Goal: Task Accomplishment & Management: Manage account settings

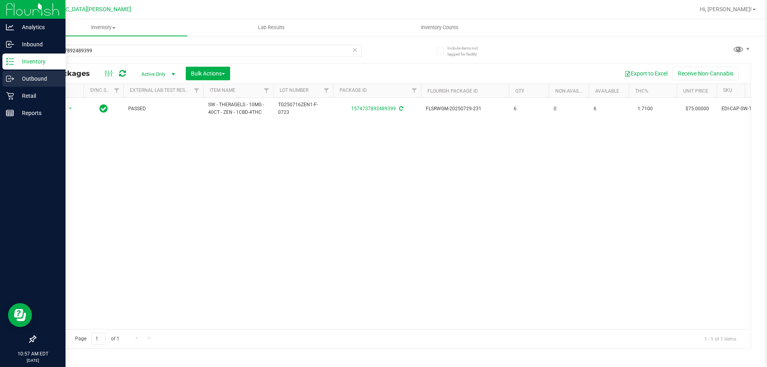
click at [18, 86] on div "Outbound" at bounding box center [33, 79] width 63 height 16
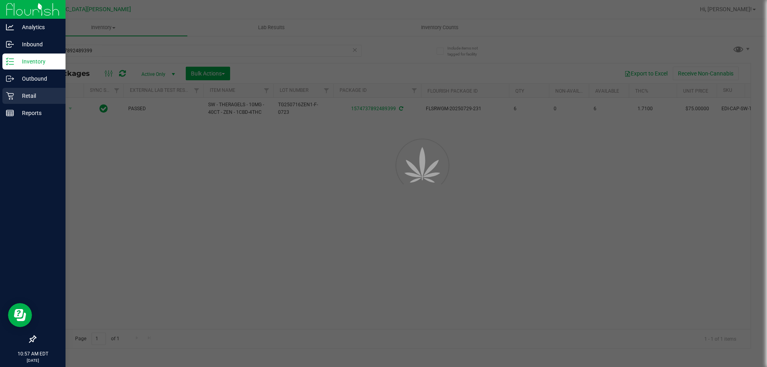
click at [20, 97] on p "Retail" at bounding box center [38, 96] width 48 height 10
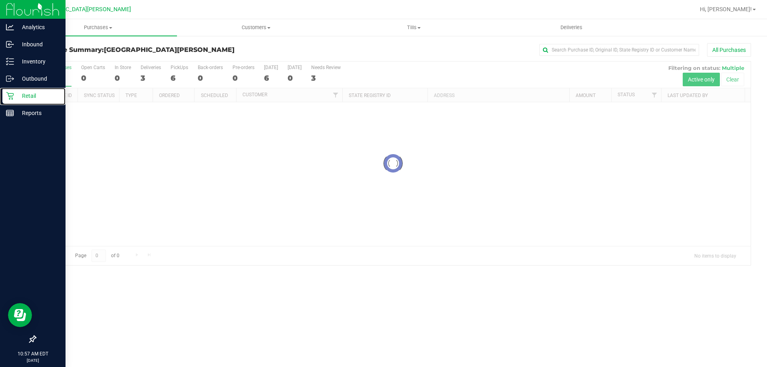
click at [20, 97] on p "Retail" at bounding box center [38, 96] width 48 height 10
click at [95, 28] on span "Purchases" at bounding box center [98, 27] width 158 height 7
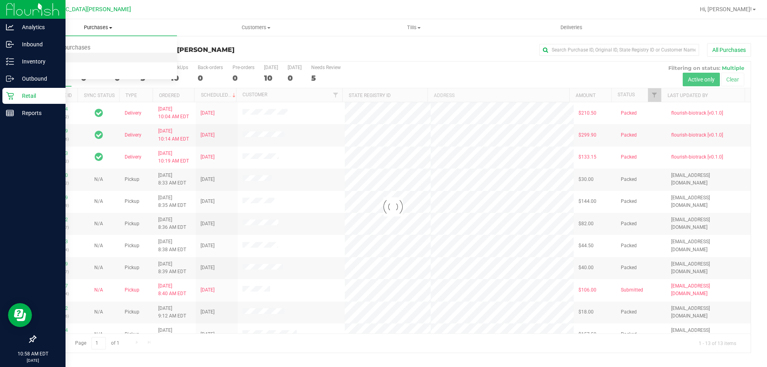
click at [44, 60] on span "Fulfillment" at bounding box center [44, 57] width 50 height 7
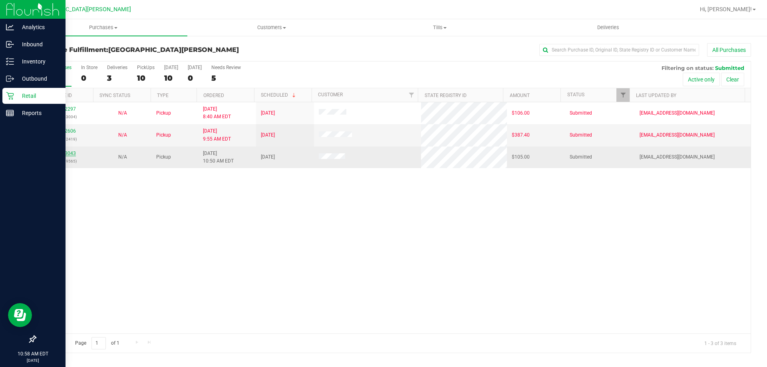
click at [61, 155] on link "11993043" at bounding box center [65, 154] width 22 height 6
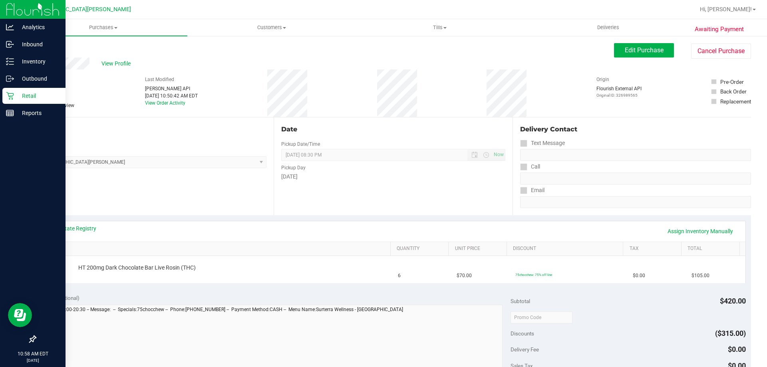
click at [76, 233] on div "View State Registry Assign Inventory Manually" at bounding box center [393, 232] width 690 height 14
click at [77, 229] on link "View State Registry" at bounding box center [72, 229] width 48 height 8
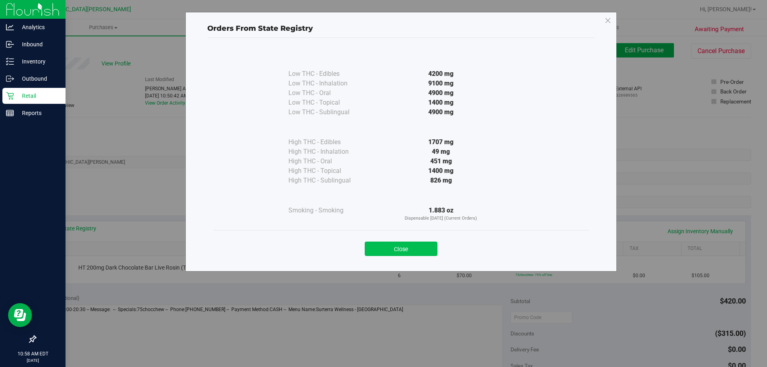
click at [416, 247] on button "Close" at bounding box center [401, 249] width 73 height 14
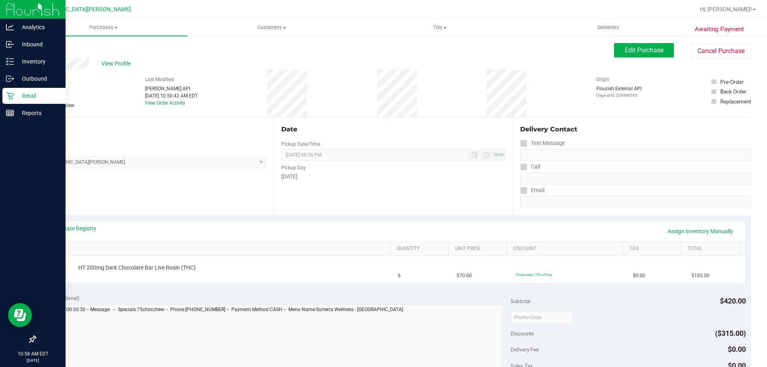
click at [404, 225] on div "View State Registry Assign Inventory Manually" at bounding box center [393, 232] width 690 height 14
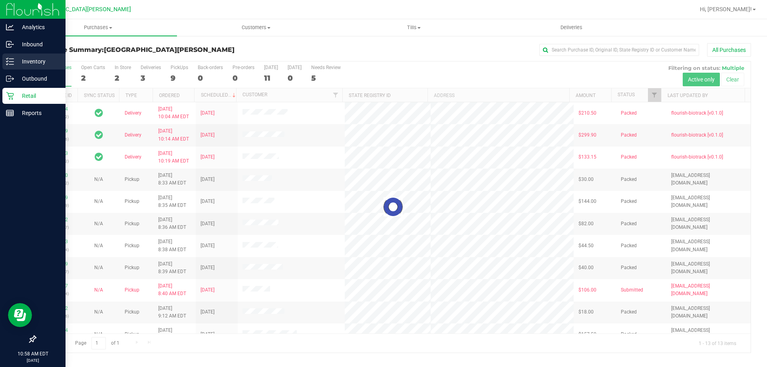
click at [11, 60] on icon at bounding box center [10, 62] width 8 height 8
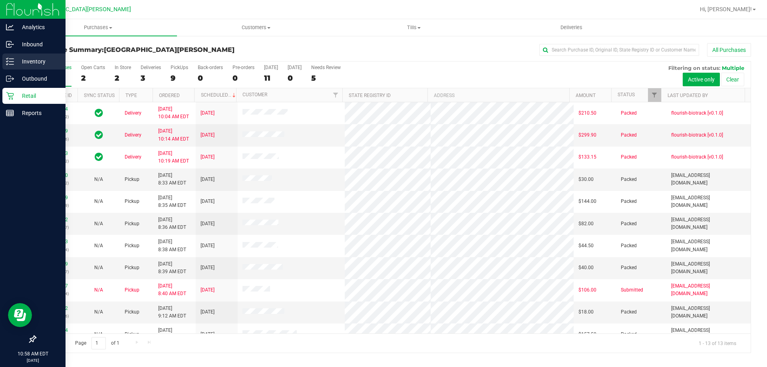
click at [12, 60] on icon at bounding box center [10, 62] width 8 height 8
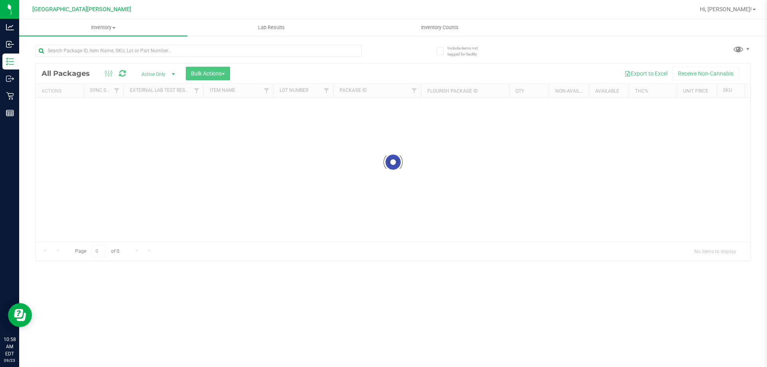
click at [142, 72] on div at bounding box center [393, 162] width 715 height 197
click at [136, 52] on input "text" at bounding box center [198, 51] width 326 height 12
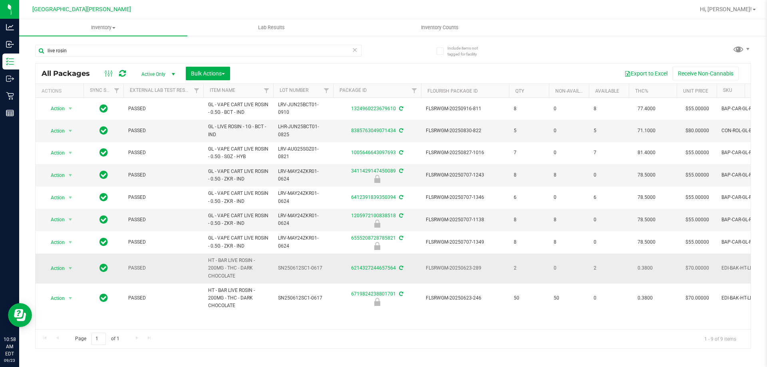
click at [225, 267] on span "HT - BAR LIVE ROSIN - 200MG - THC - DARK CHOCOLATE" at bounding box center [238, 268] width 60 height 23
copy tr "HT - BAR LIVE ROSIN - 200MG - THC - DARK CHOCOLATE"
click at [64, 54] on input "live rosin" at bounding box center [198, 51] width 326 height 12
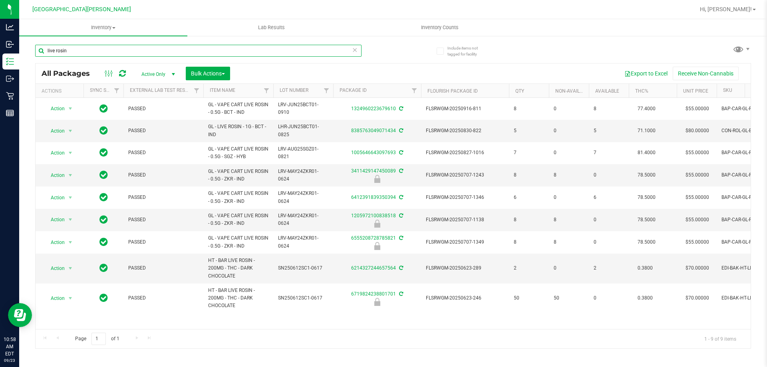
click at [64, 54] on input "live rosin" at bounding box center [198, 51] width 326 height 12
click at [66, 54] on input "live rosin" at bounding box center [198, 51] width 326 height 12
click at [67, 54] on input "live rosin" at bounding box center [198, 51] width 326 height 12
click at [72, 54] on input "live rosin" at bounding box center [198, 51] width 326 height 12
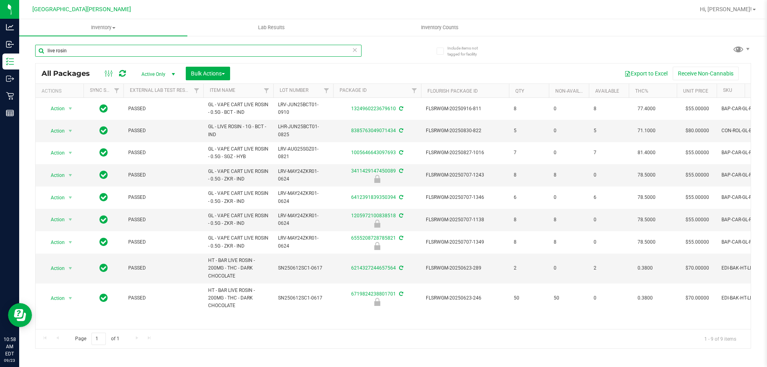
click at [72, 54] on input "live rosin" at bounding box center [198, 51] width 326 height 12
paste input "HT - BAR LIVE ROSIN - 200MG - THC - DARK CHOCOLATE"
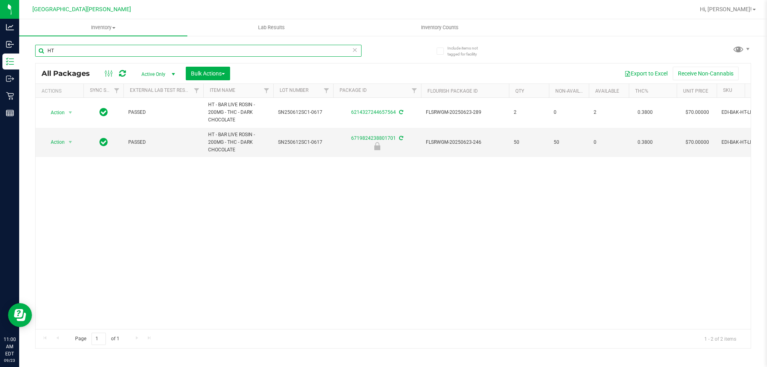
type input "H"
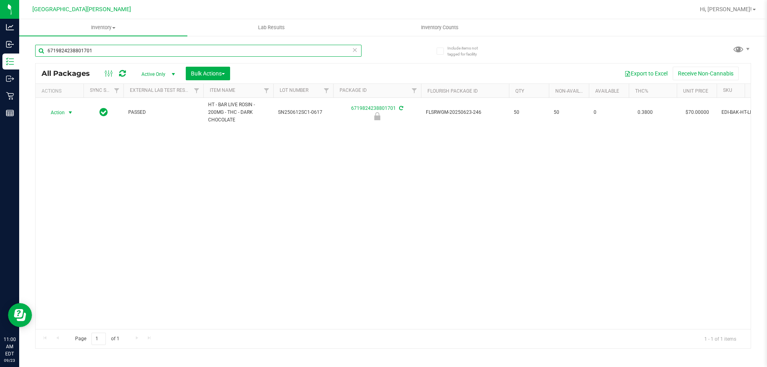
type input "6719824238801701"
click at [64, 111] on span "Action" at bounding box center [55, 112] width 22 height 11
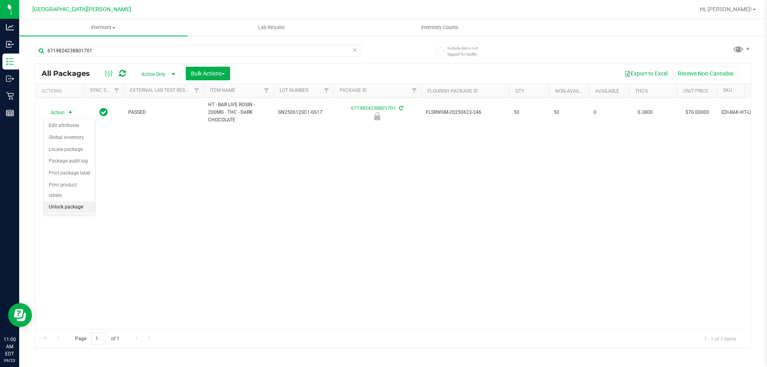
click at [63, 201] on li "Unlock package" at bounding box center [69, 207] width 51 height 12
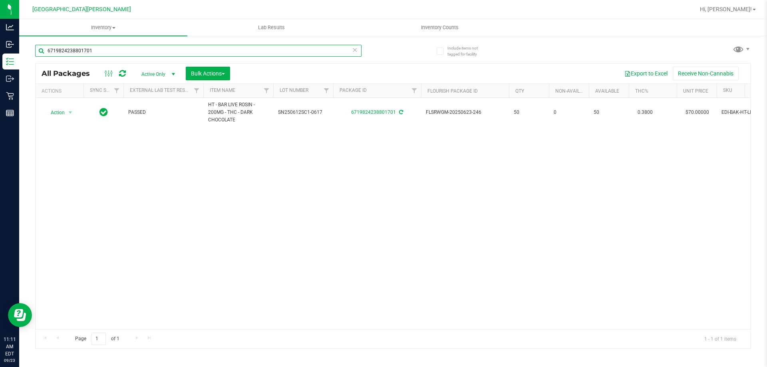
click at [148, 52] on input "6719824238801701" at bounding box center [198, 51] width 326 height 12
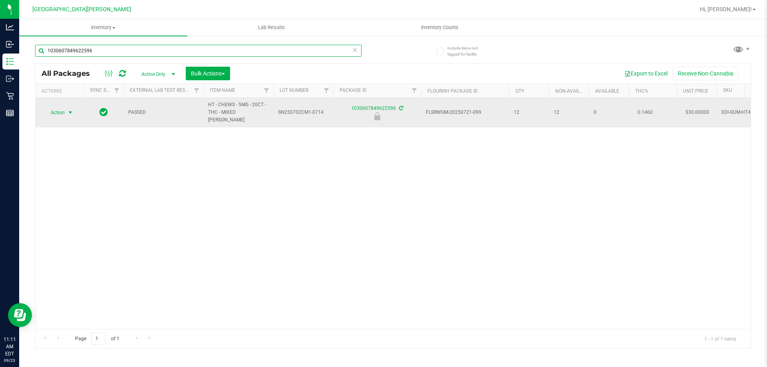
type input "1030607849622596"
click at [57, 103] on td "Action Action Edit attributes Global inventory Locate package Package audit log…" at bounding box center [60, 113] width 48 height 30
click at [58, 109] on span "Action" at bounding box center [55, 112] width 22 height 11
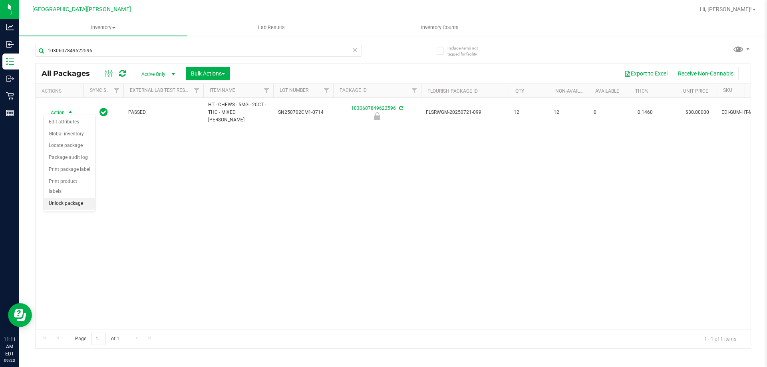
click at [73, 198] on li "Unlock package" at bounding box center [69, 204] width 51 height 12
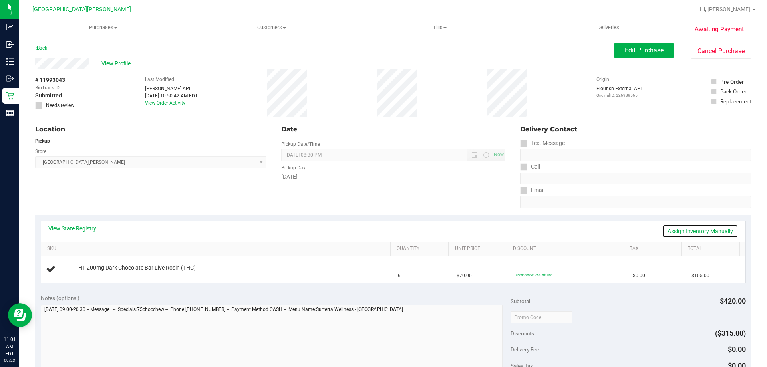
click at [676, 234] on link "Assign Inventory Manually" at bounding box center [700, 232] width 76 height 14
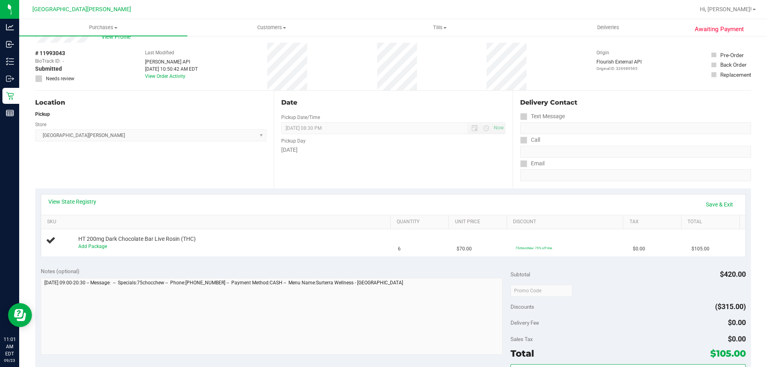
scroll to position [40, 0]
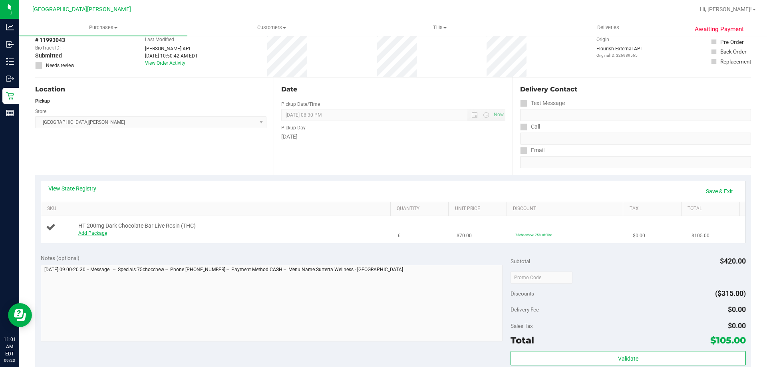
click at [97, 232] on link "Add Package" at bounding box center [92, 234] width 29 height 6
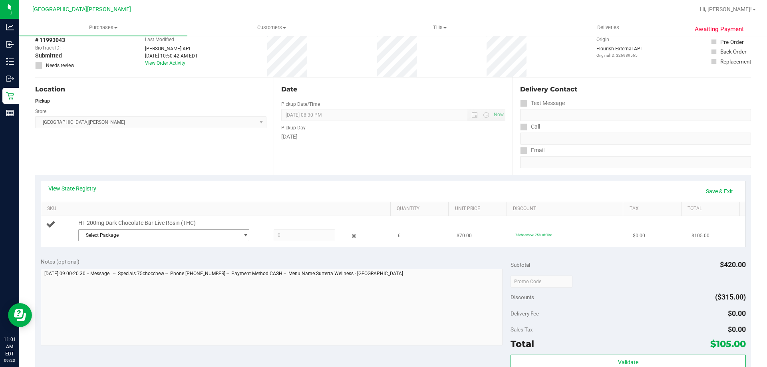
click at [124, 234] on span "Select Package" at bounding box center [159, 235] width 160 height 11
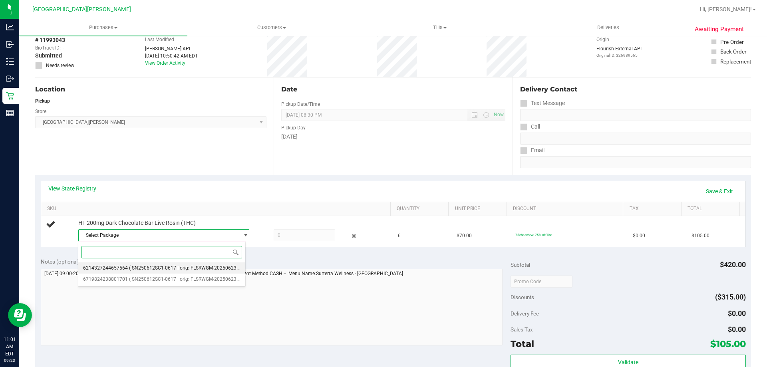
click at [128, 263] on li "6214327244657564 ( SN250612SC1-0617 | orig: FLSRWGM-20250623-289 )" at bounding box center [161, 268] width 167 height 11
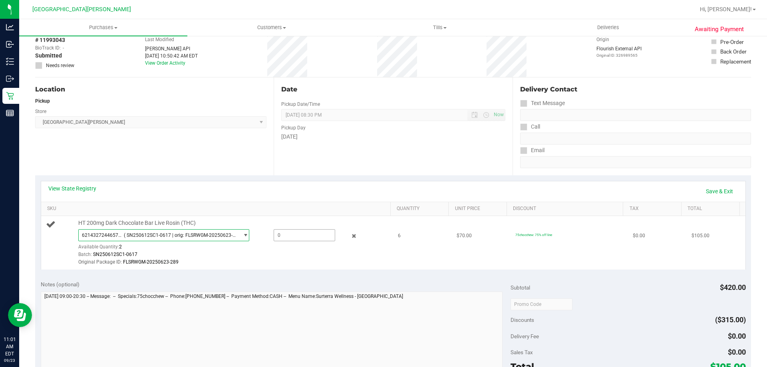
click at [305, 230] on span at bounding box center [305, 235] width 62 height 12
type input "2"
type input "2.0000"
click at [298, 188] on div "View State Registry Save & Exit" at bounding box center [393, 192] width 690 height 14
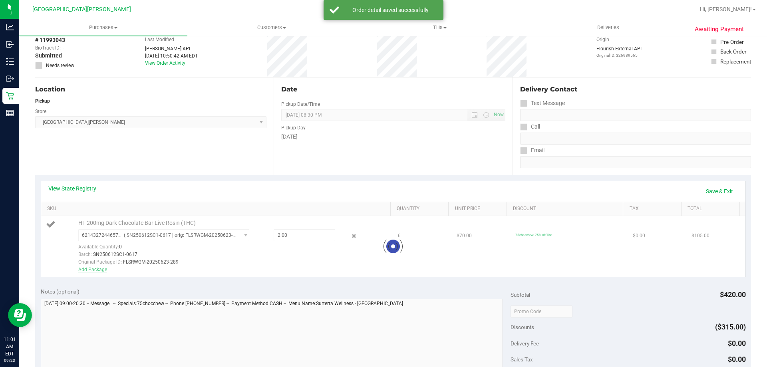
click at [97, 269] on div at bounding box center [393, 246] width 704 height 61
click at [96, 269] on link "Add Package" at bounding box center [92, 270] width 29 height 6
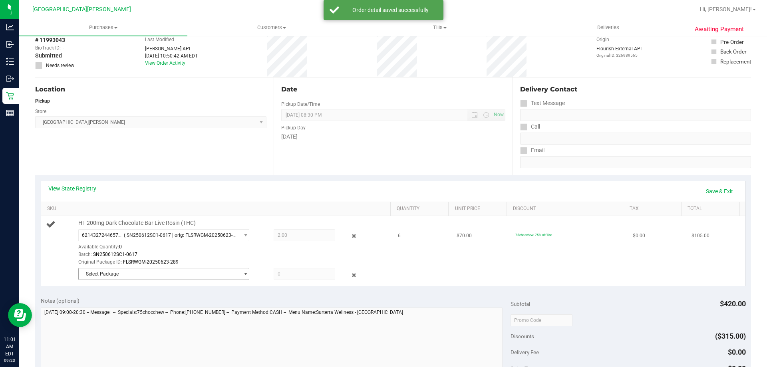
click at [133, 275] on span "Select Package" at bounding box center [159, 274] width 160 height 11
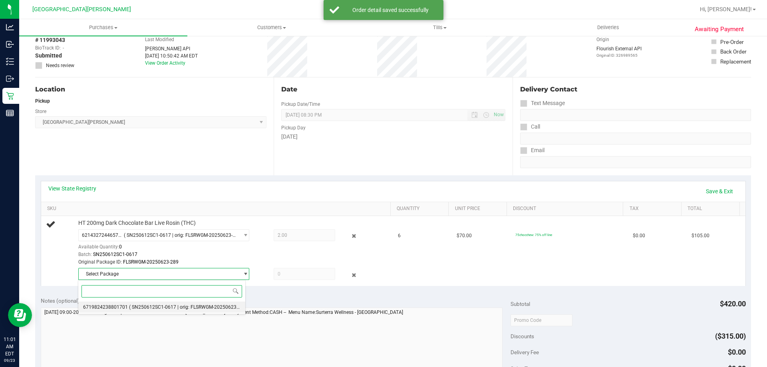
click at [125, 304] on span "6719824238801701" at bounding box center [105, 307] width 45 height 6
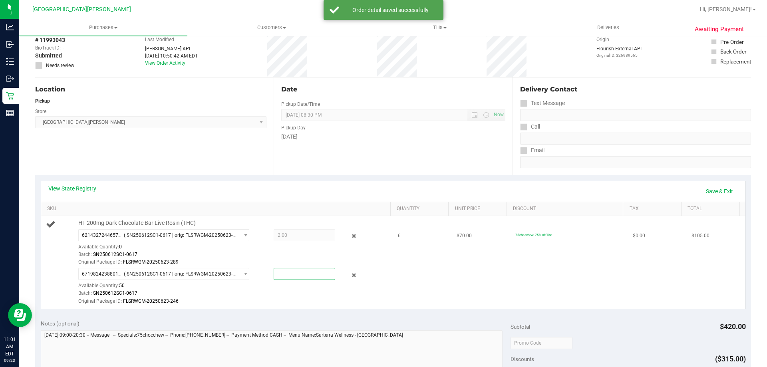
click at [306, 277] on span at bounding box center [305, 274] width 62 height 12
type input "4"
type input "4.0000"
click at [300, 195] on div "View State Registry Save & Exit" at bounding box center [393, 192] width 690 height 14
click at [721, 179] on div "View State Registry Save & Exit SKU Quantity Unit Price Discount Tax Total HT 2…" at bounding box center [393, 244] width 716 height 139
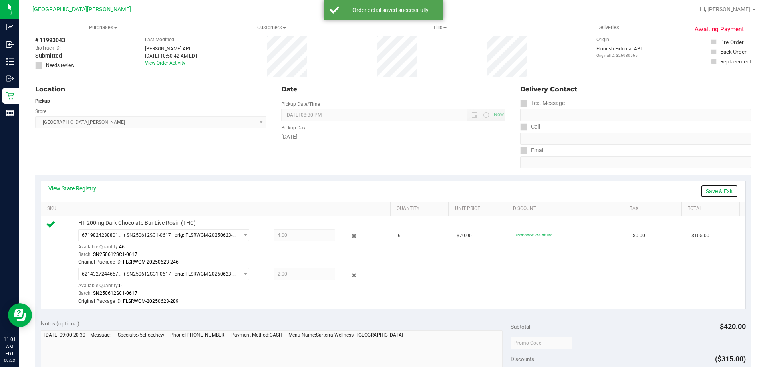
click at [703, 192] on link "Save & Exit" at bounding box center [720, 192] width 38 height 14
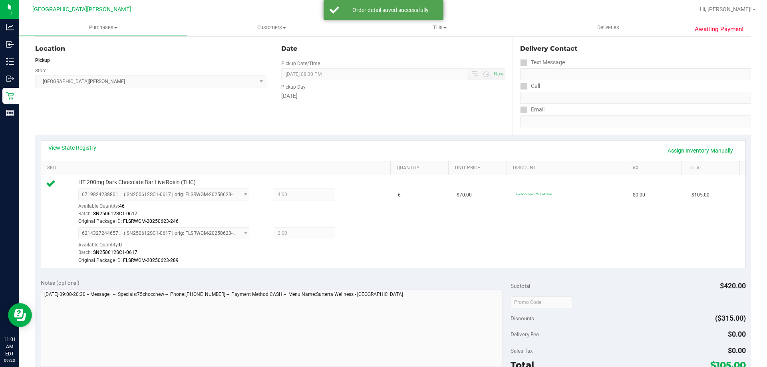
scroll to position [120, 0]
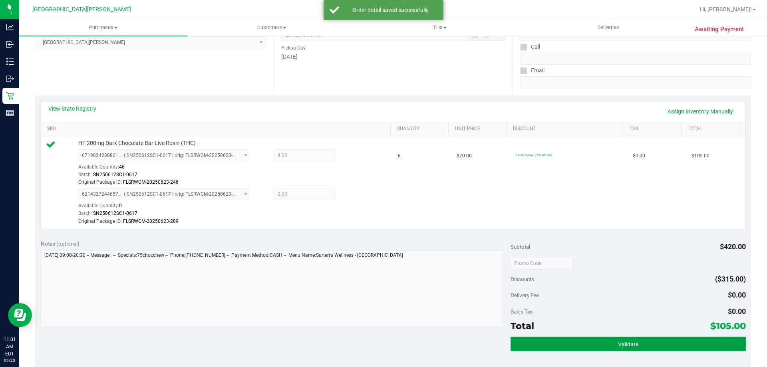
drag, startPoint x: 601, startPoint y: 345, endPoint x: 551, endPoint y: 312, distance: 60.1
click at [599, 343] on button "Validate" at bounding box center [628, 344] width 235 height 14
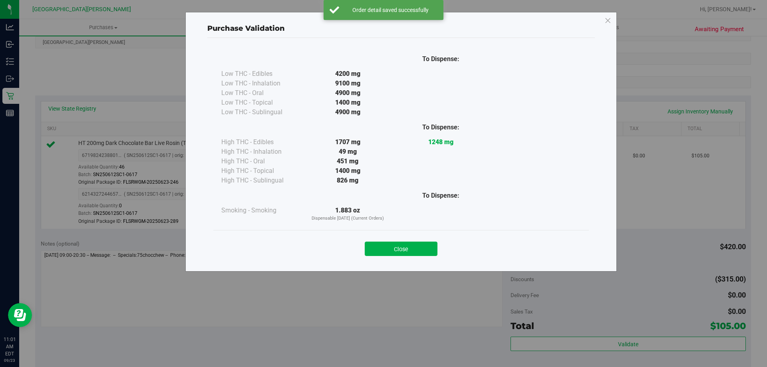
drag, startPoint x: 416, startPoint y: 248, endPoint x: 494, endPoint y: 263, distance: 78.9
click at [416, 247] on button "Close" at bounding box center [401, 249] width 73 height 14
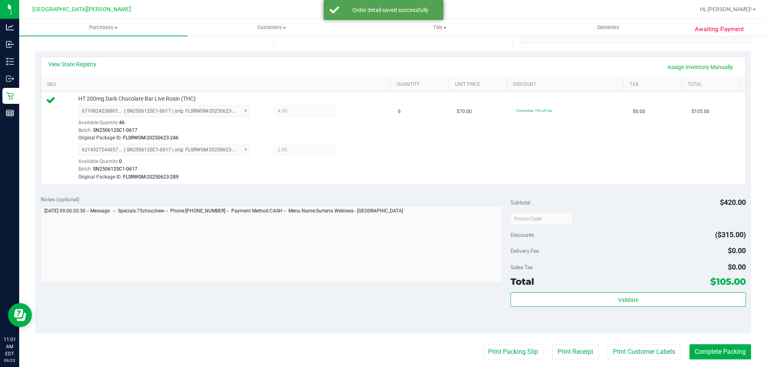
scroll to position [280, 0]
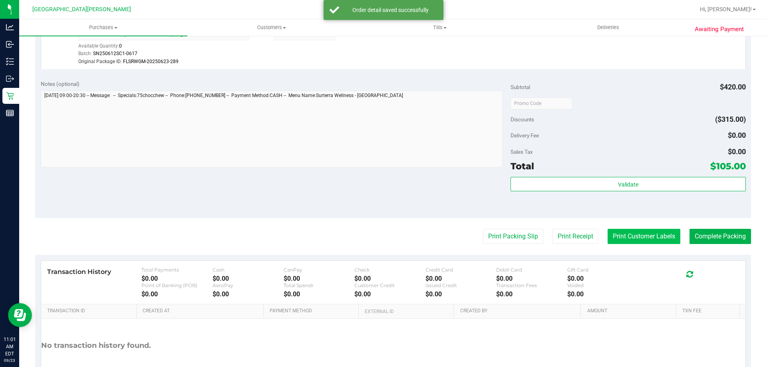
click at [620, 241] on button "Print Customer Labels" at bounding box center [644, 236] width 73 height 15
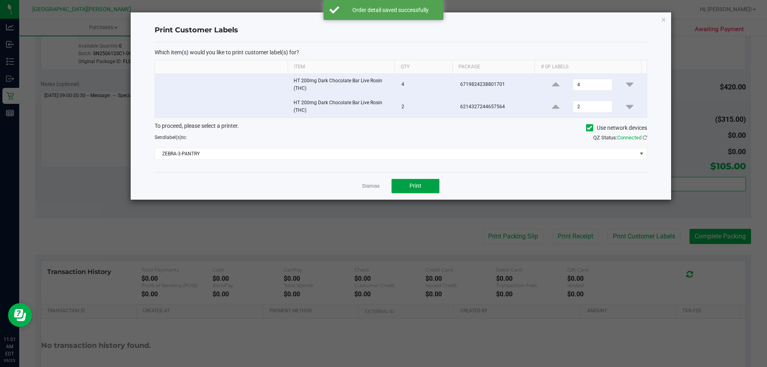
click at [424, 185] on button "Print" at bounding box center [416, 186] width 48 height 14
click at [369, 183] on link "Dismiss" at bounding box center [370, 186] width 17 height 7
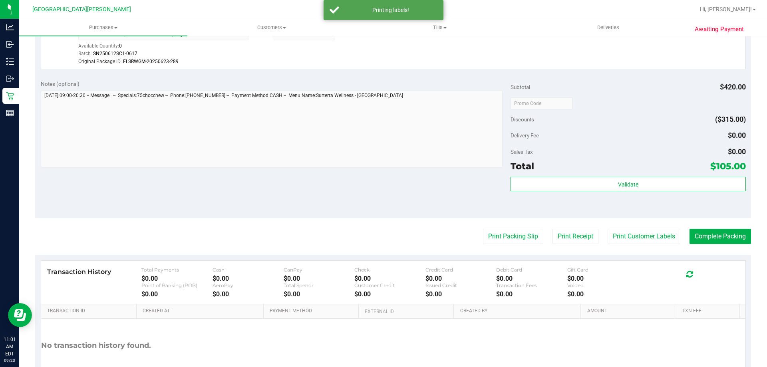
click at [349, 187] on div "Notes (optional) Subtotal $420.00 Discounts ($315.00) Delivery Fee $0.00 Sales …" at bounding box center [393, 146] width 716 height 144
click at [704, 237] on button "Complete Packing" at bounding box center [721, 236] width 62 height 15
